Goal: Navigation & Orientation: Find specific page/section

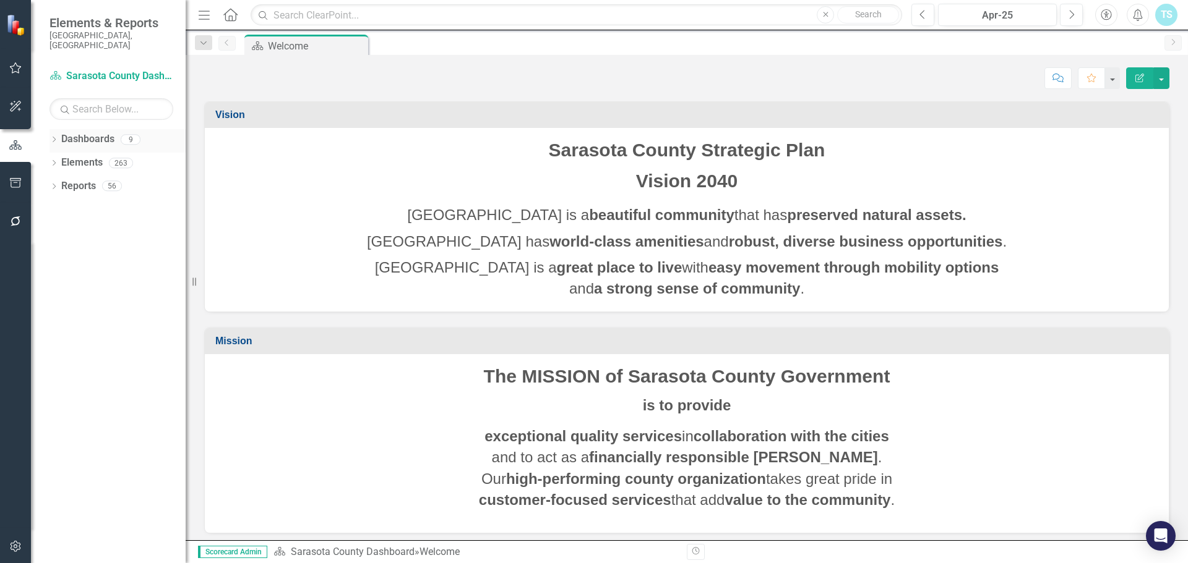
click at [103, 134] on link "Dashboards" at bounding box center [87, 139] width 53 height 14
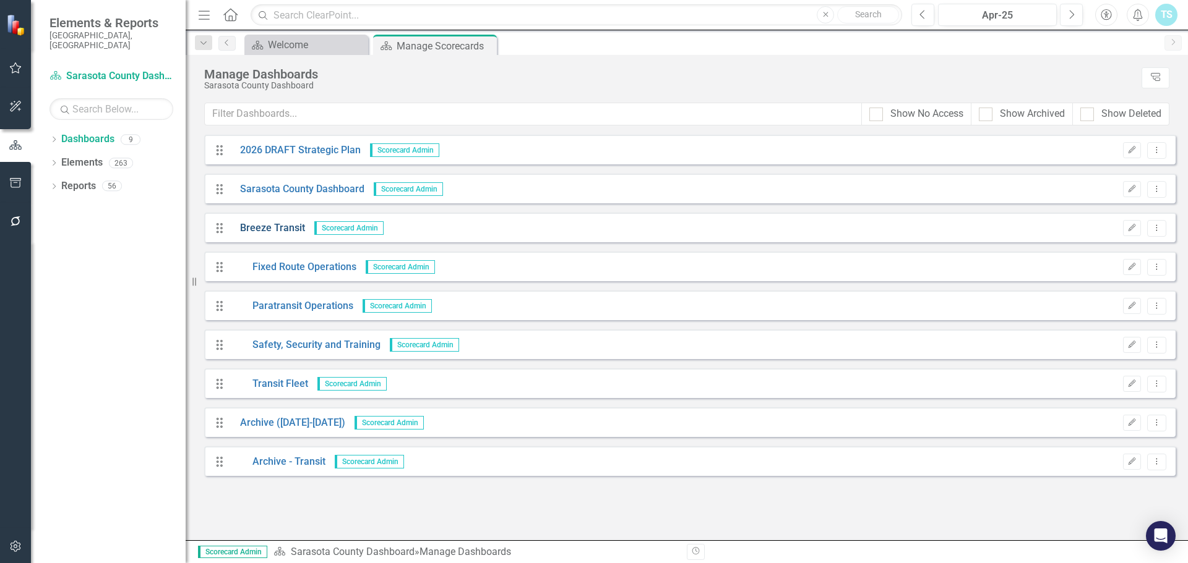
click at [270, 225] on link "Breeze Transit" at bounding box center [268, 228] width 74 height 14
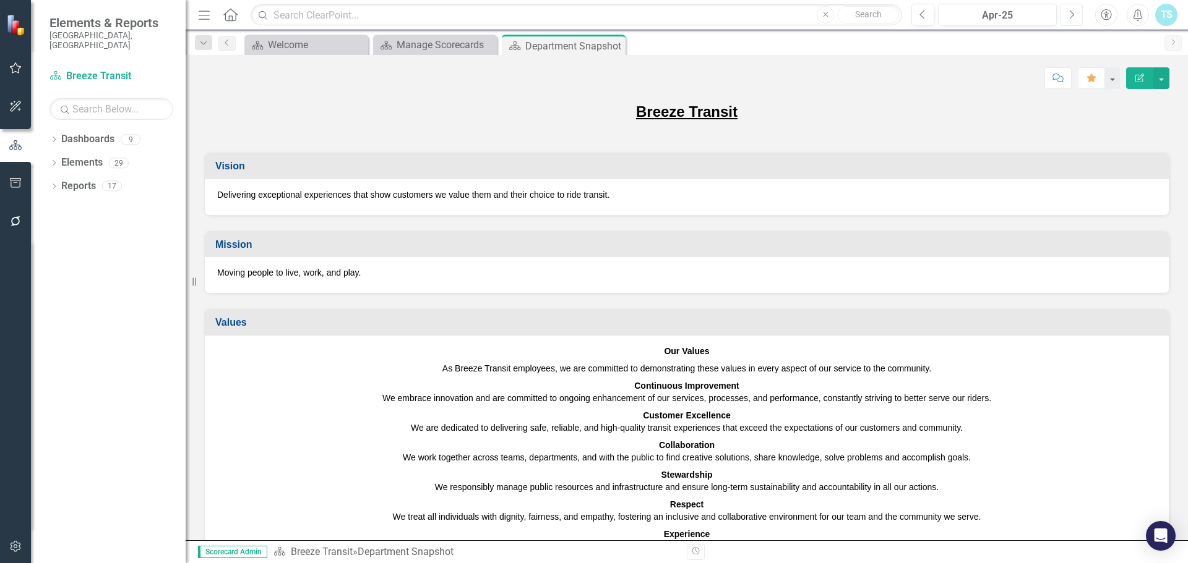
click at [1082, 11] on button "Next" at bounding box center [1071, 15] width 23 height 22
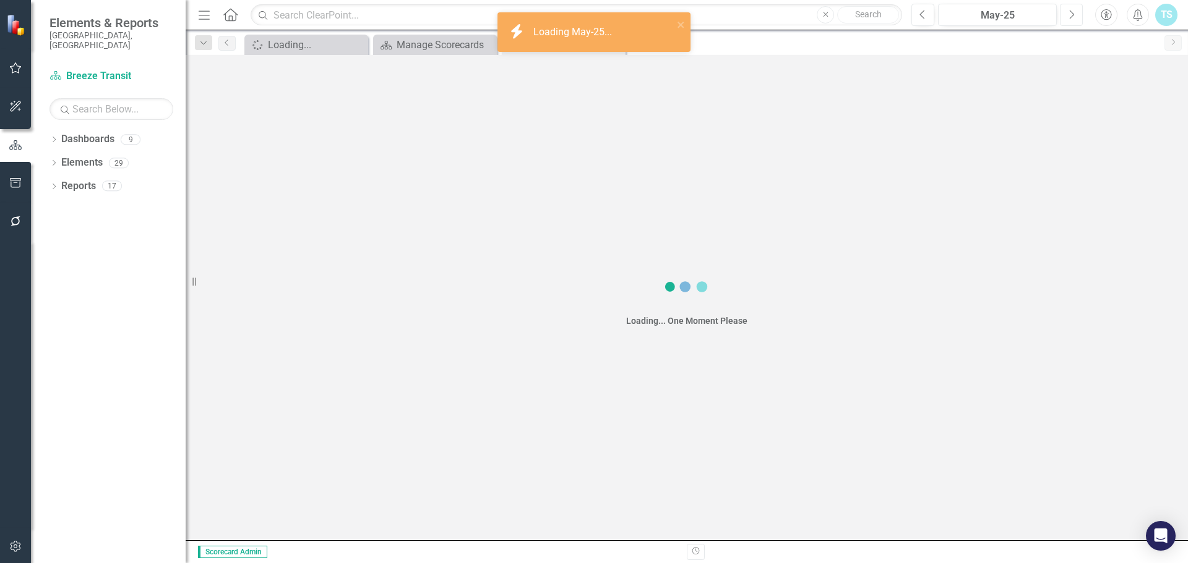
click at [1077, 11] on button "Next" at bounding box center [1071, 15] width 23 height 22
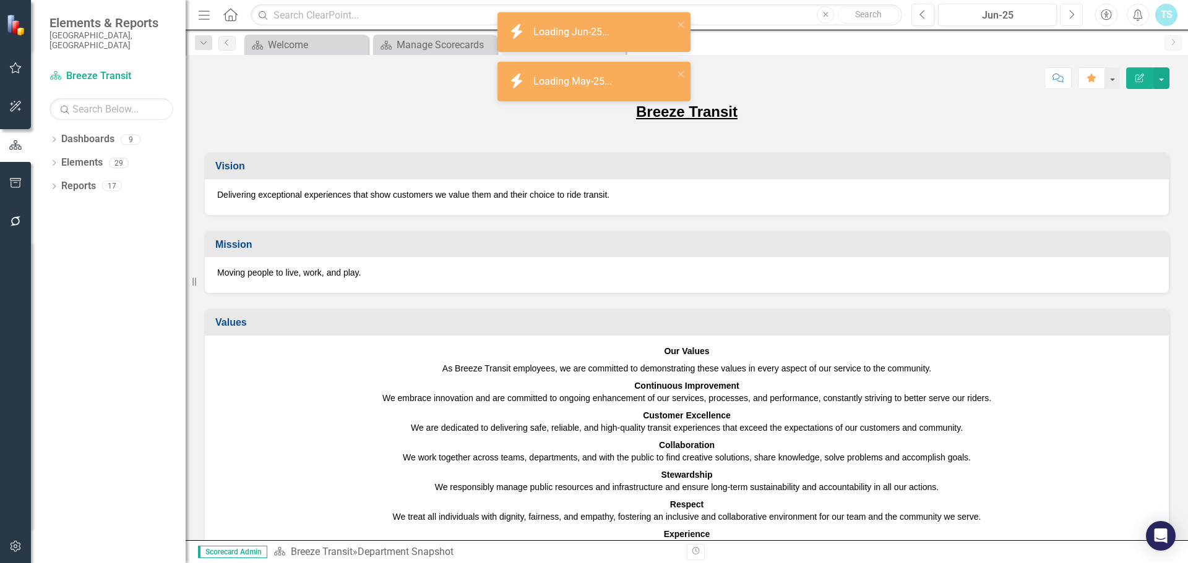
click at [1077, 11] on button "Next" at bounding box center [1071, 15] width 23 height 22
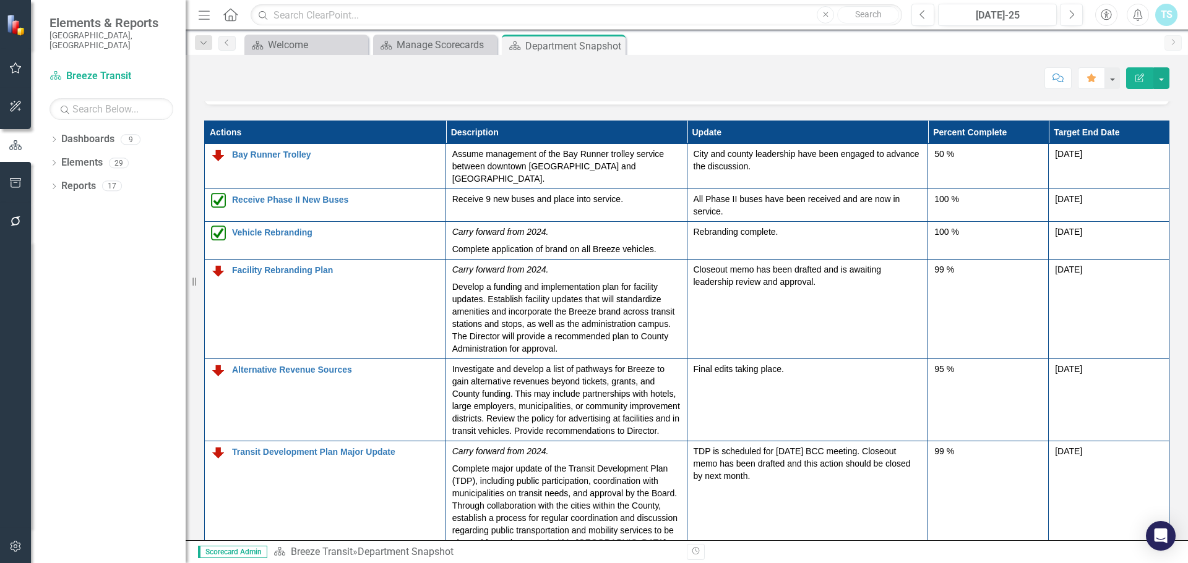
scroll to position [1608, 0]
